Goal: Check status

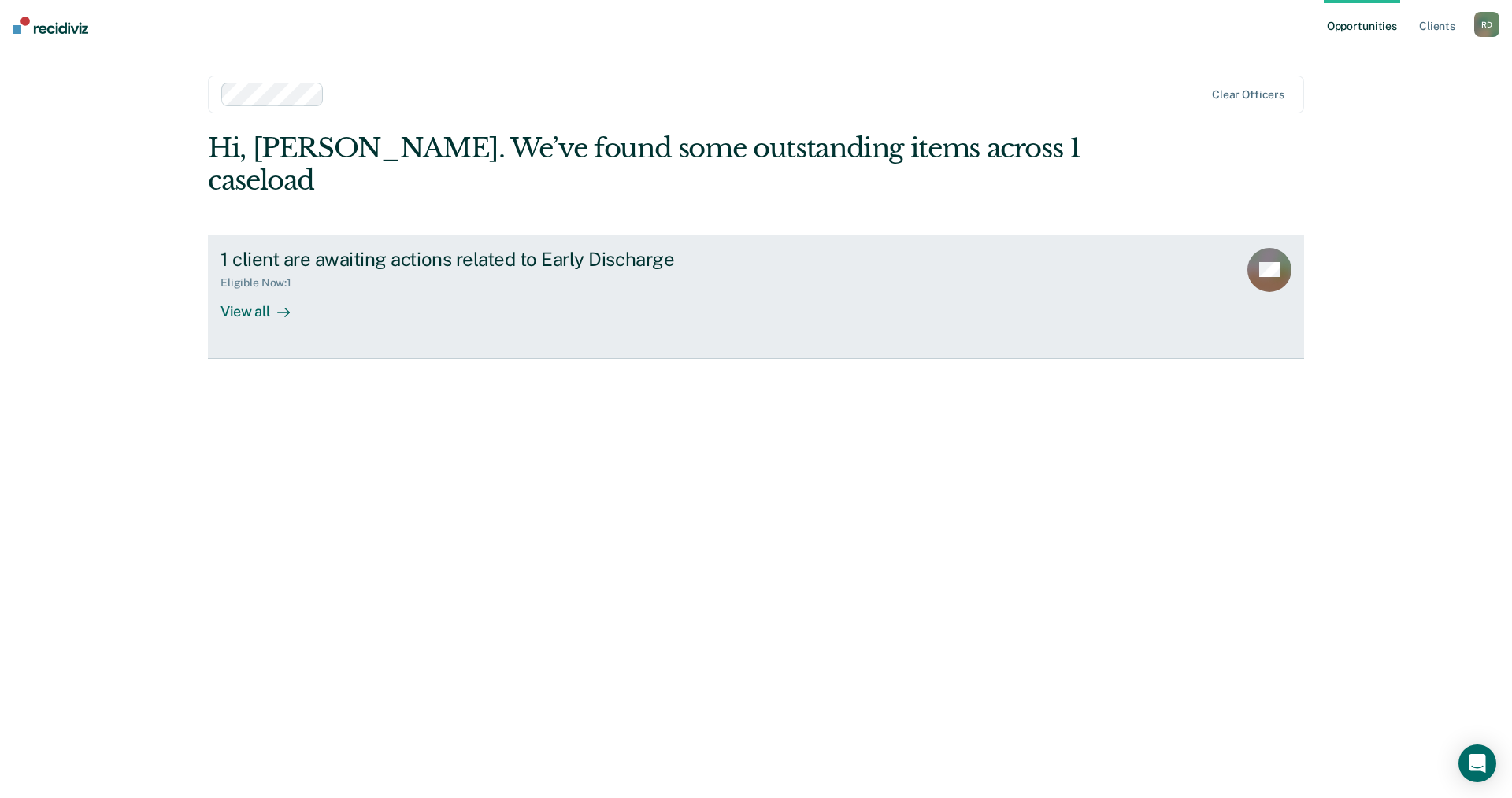
click at [269, 290] on div "View all" at bounding box center [264, 305] width 88 height 31
